Goal: Task Accomplishment & Management: Manage account settings

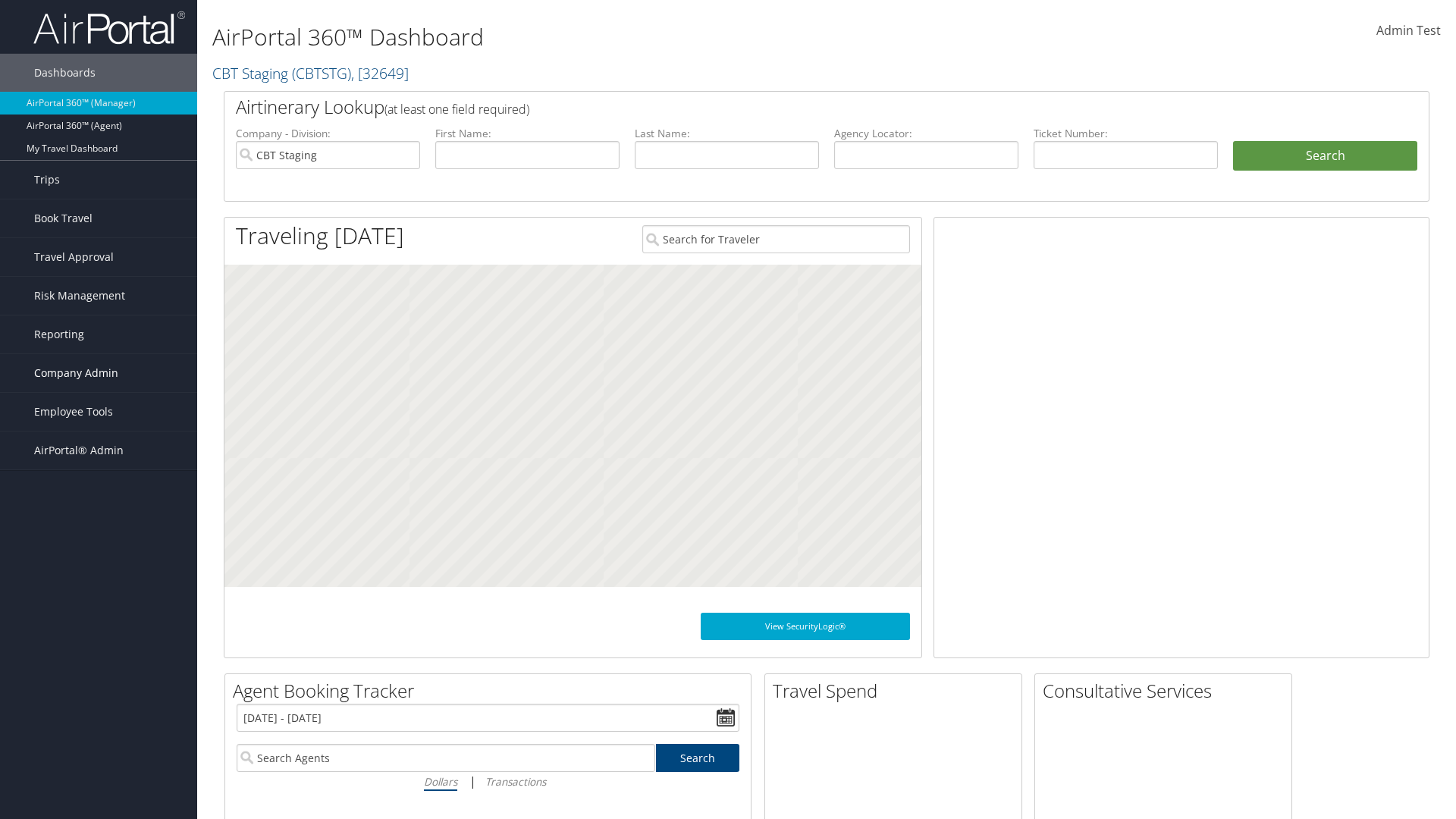
click at [98, 373] on span "Company Admin" at bounding box center [76, 373] width 84 height 38
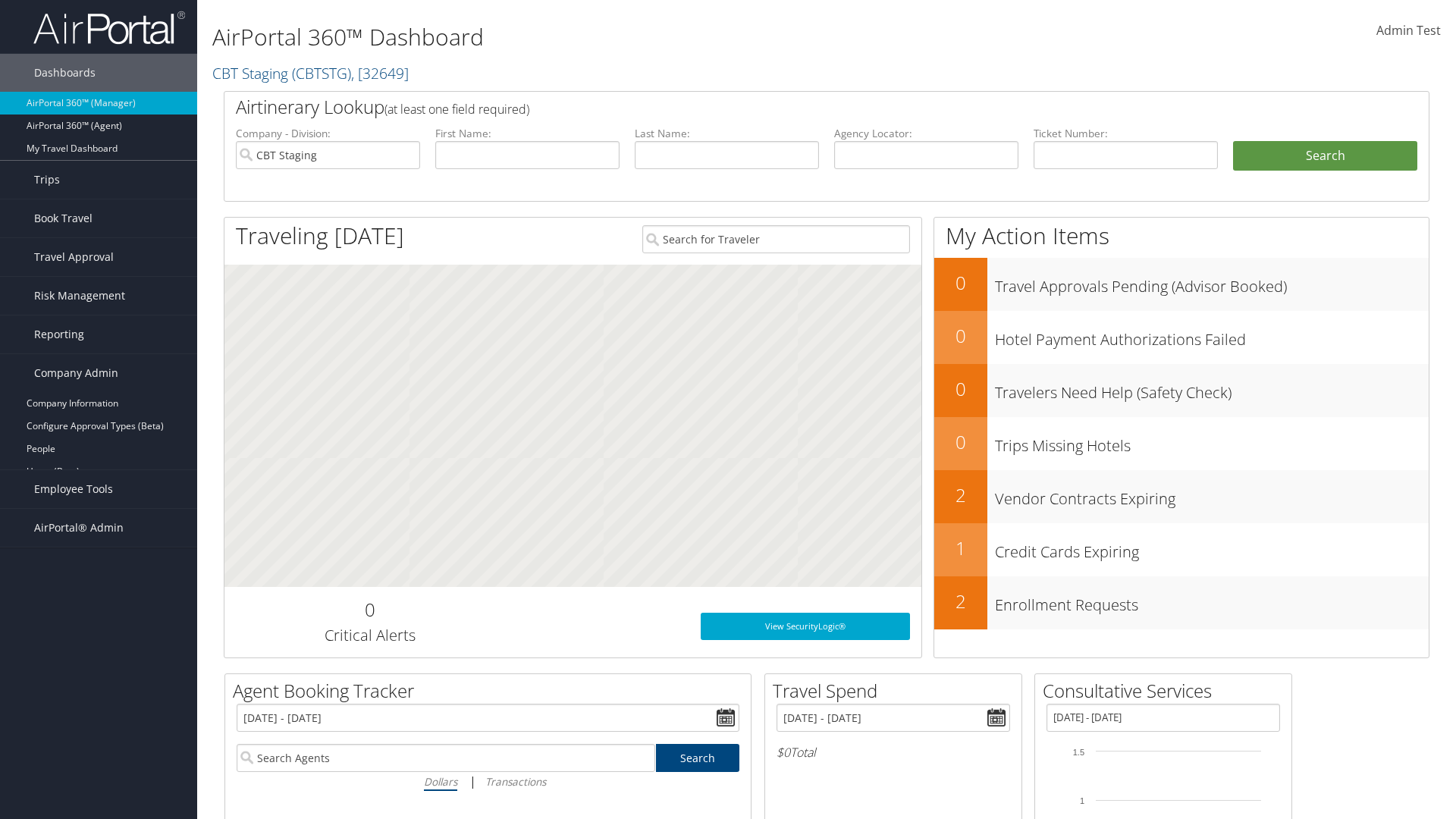
click at [98, 642] on link "Report Settings" at bounding box center [98, 653] width 197 height 23
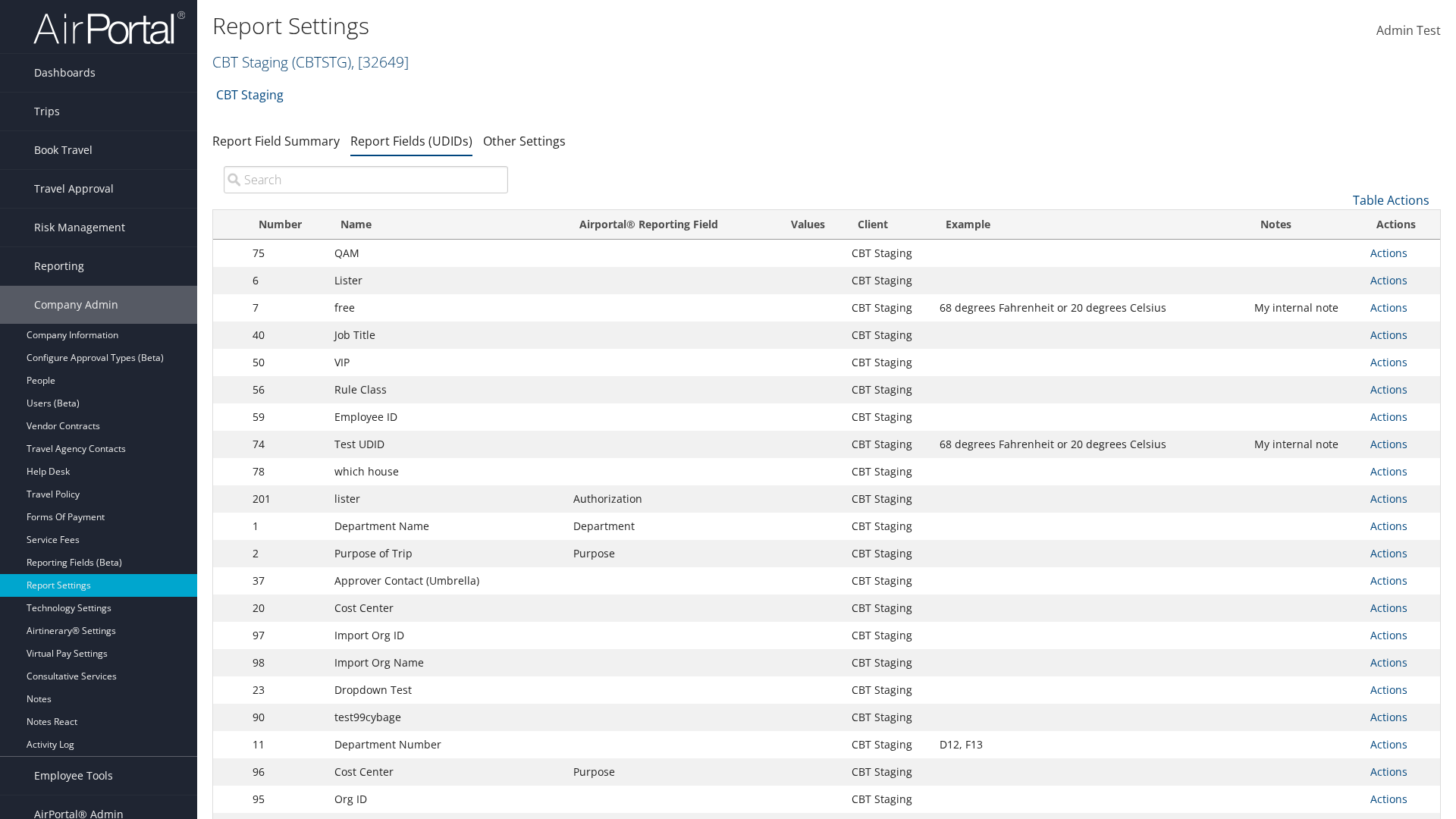
click at [250, 62] on link "CBT Staging ( CBTSTG ) , [ 32649 ]" at bounding box center [311, 62] width 196 height 21
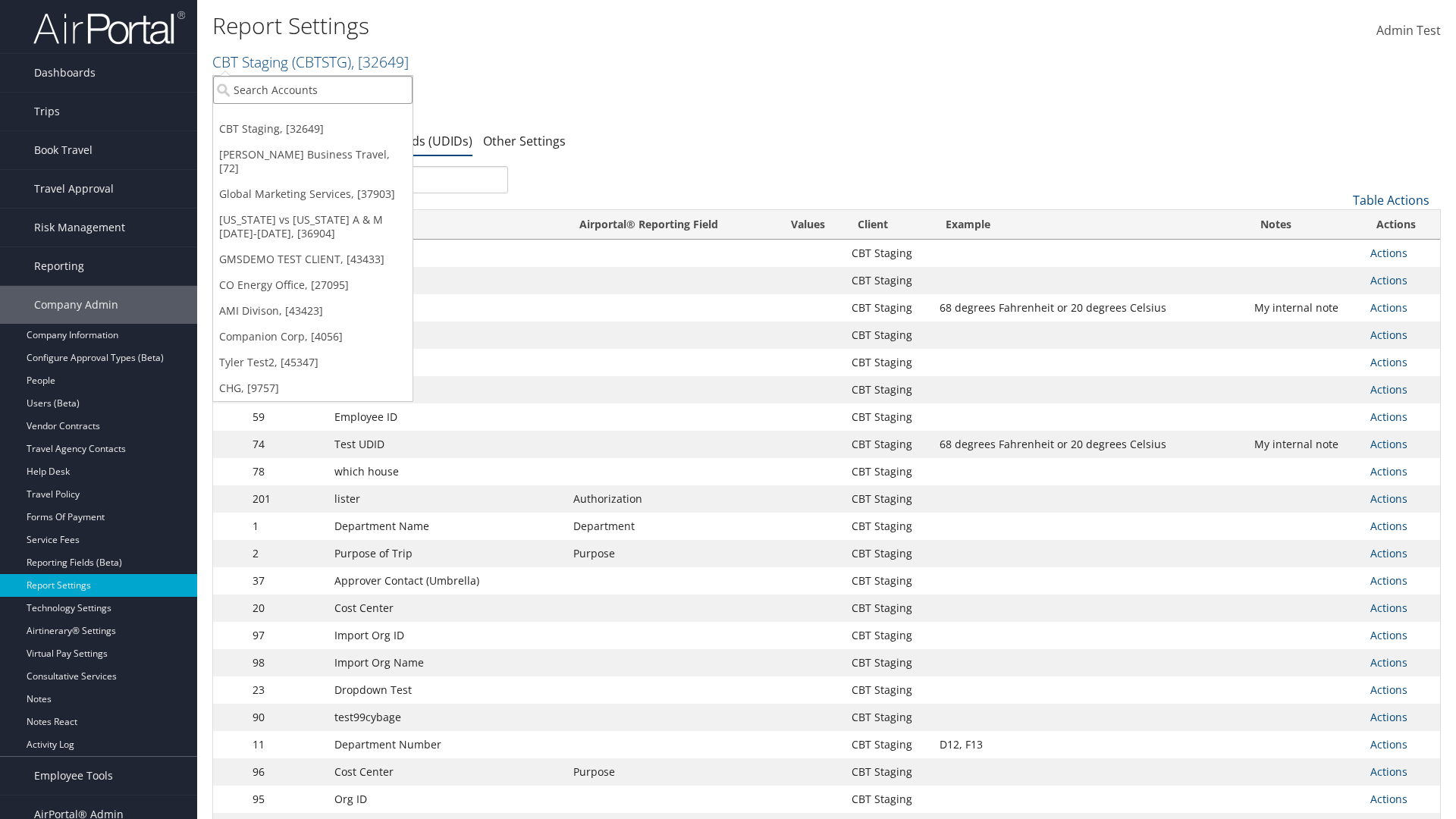
click at [312, 90] on input "search" at bounding box center [313, 90] width 200 height 28
type input "CBTSTG"
click at [312, 117] on div "CBT Staging (CBTSTG), [32649]" at bounding box center [312, 117] width 216 height 13
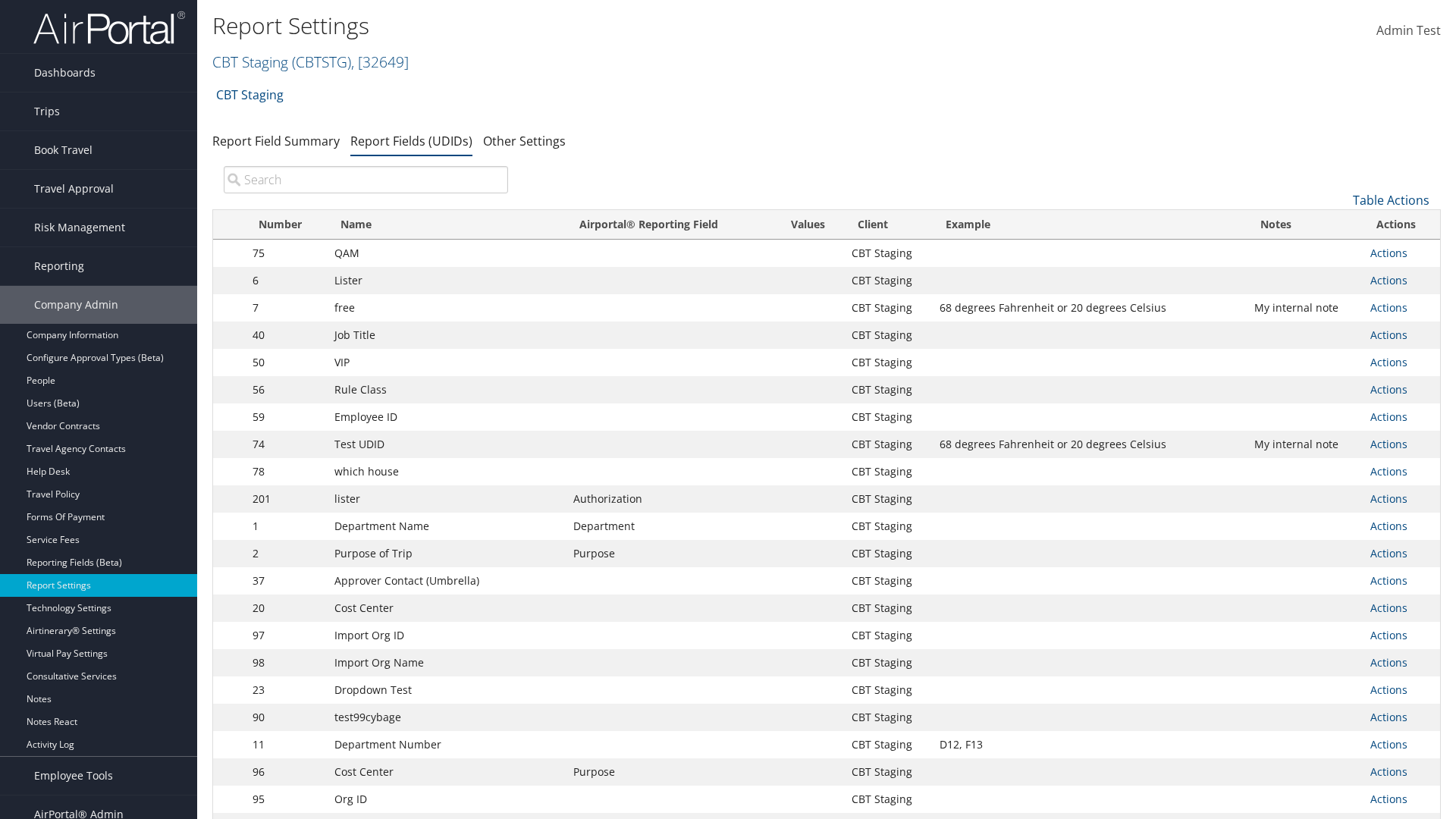
click at [365, 180] on input "search" at bounding box center [365, 180] width 284 height 27
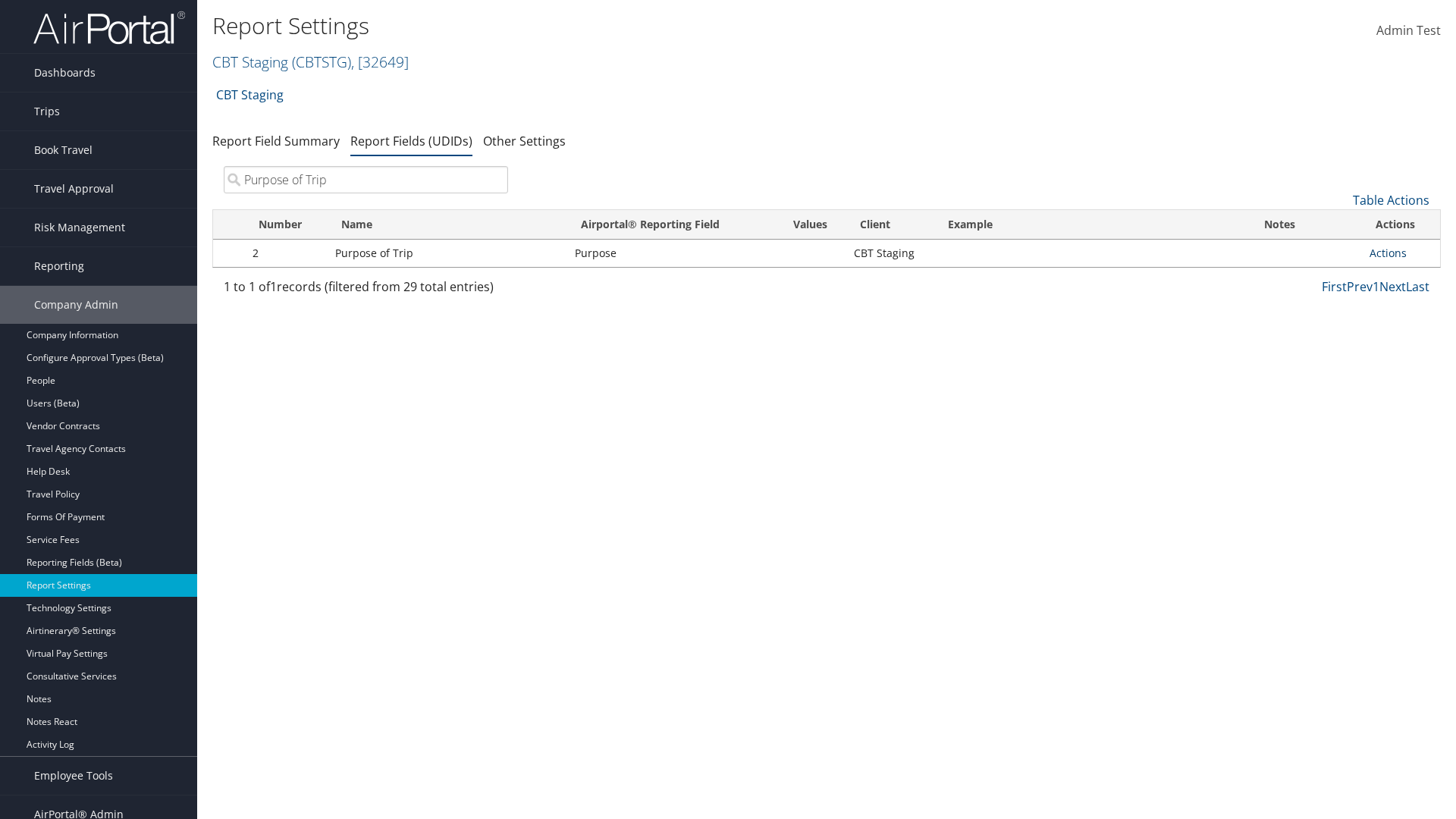
type input "Purpose of Trip"
click at [1388, 253] on link "Actions" at bounding box center [1388, 253] width 37 height 14
click at [1328, 328] on link "Edit" at bounding box center [1328, 327] width 151 height 26
